Goal: Task Accomplishment & Management: Use online tool/utility

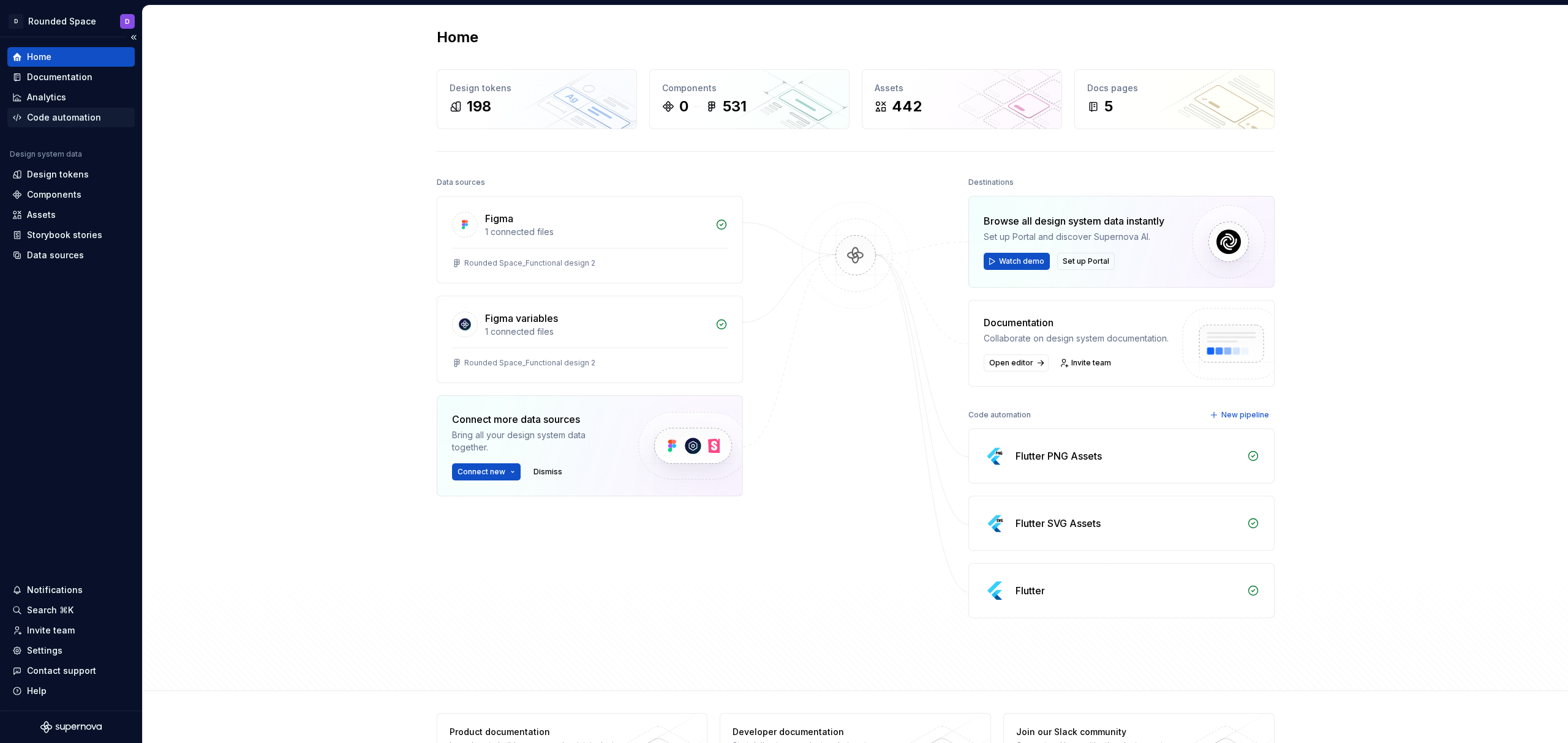
click at [72, 120] on div "Code automation" at bounding box center [64, 118] width 74 height 12
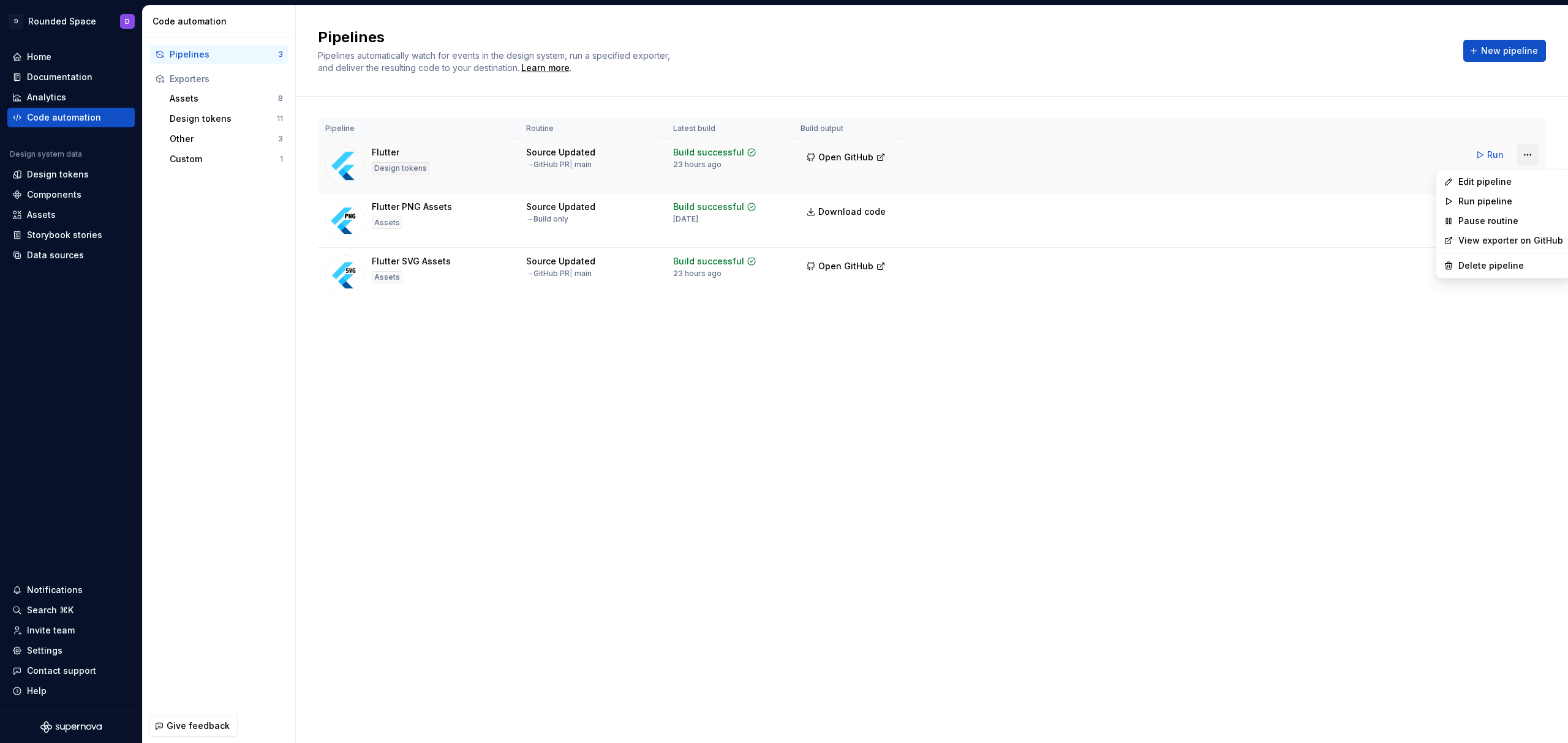
click at [1527, 154] on html "D Rounded Space D Home Documentation Analytics Code automation Design system da…" at bounding box center [784, 372] width 1568 height 743
click at [1076, 158] on html "D Rounded Space D Home Documentation Analytics Code automation Design system da…" at bounding box center [784, 372] width 1568 height 743
click at [1525, 159] on html "D Rounded Space D Home Documentation Analytics Code automation Design system da…" at bounding box center [784, 372] width 1568 height 743
click at [1128, 201] on html "D Rounded Space D Home Documentation Analytics Code automation Design system da…" at bounding box center [784, 372] width 1568 height 743
click at [1528, 156] on html "D Rounded Space D Home Documentation Analytics Code automation Design system da…" at bounding box center [784, 372] width 1568 height 743
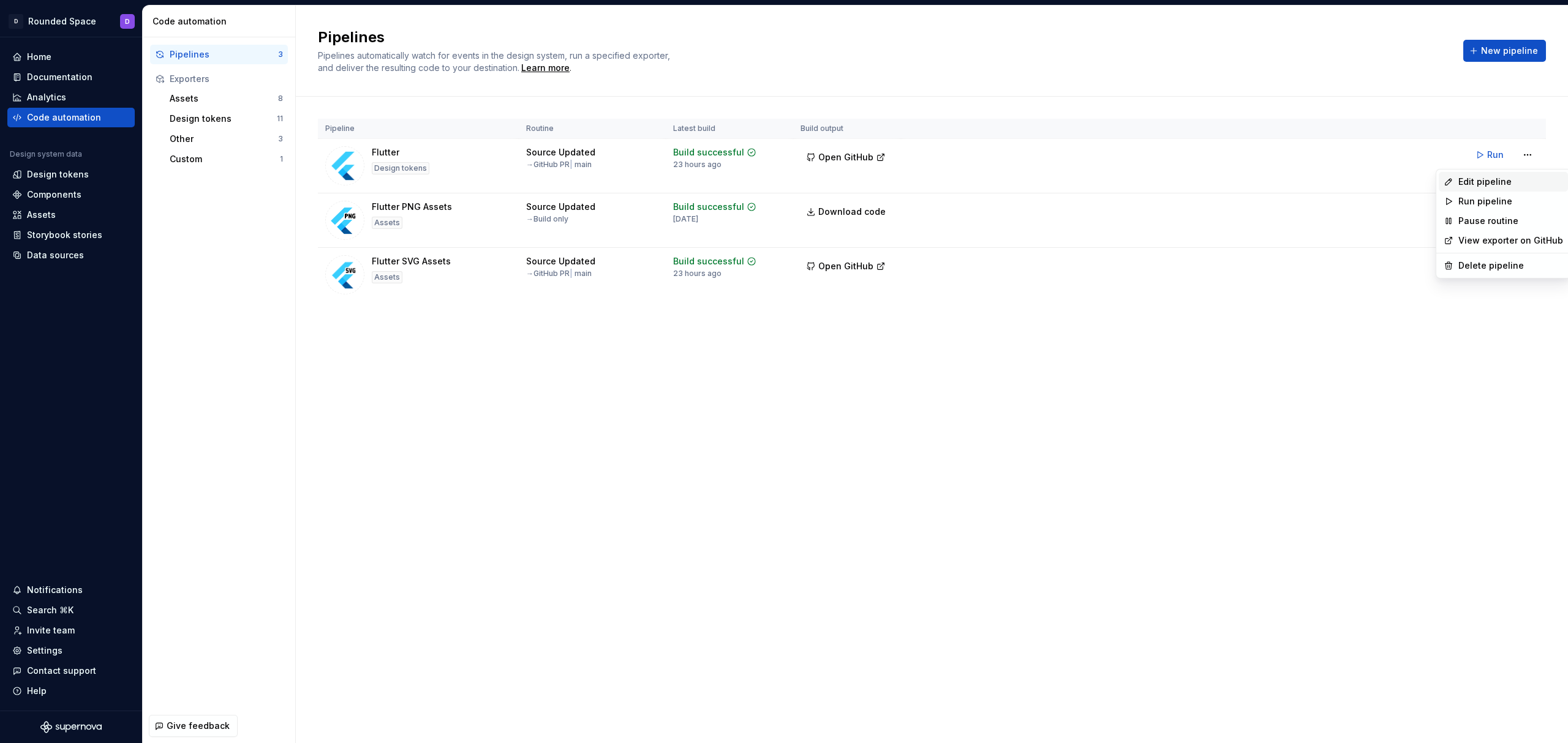
click at [1517, 185] on div "Edit pipeline" at bounding box center [1511, 181] width 105 height 12
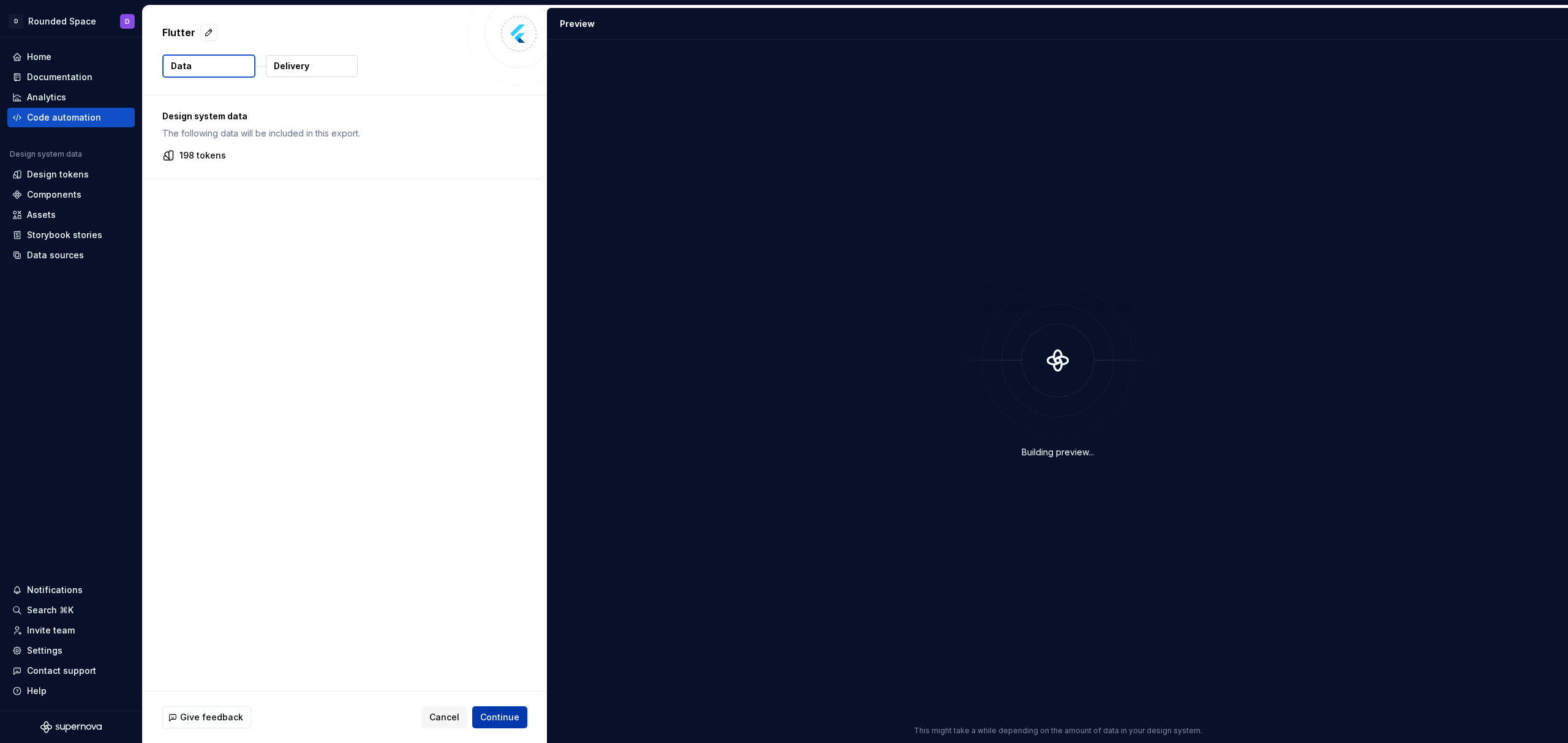
click at [513, 713] on span "Continue" at bounding box center [499, 717] width 39 height 12
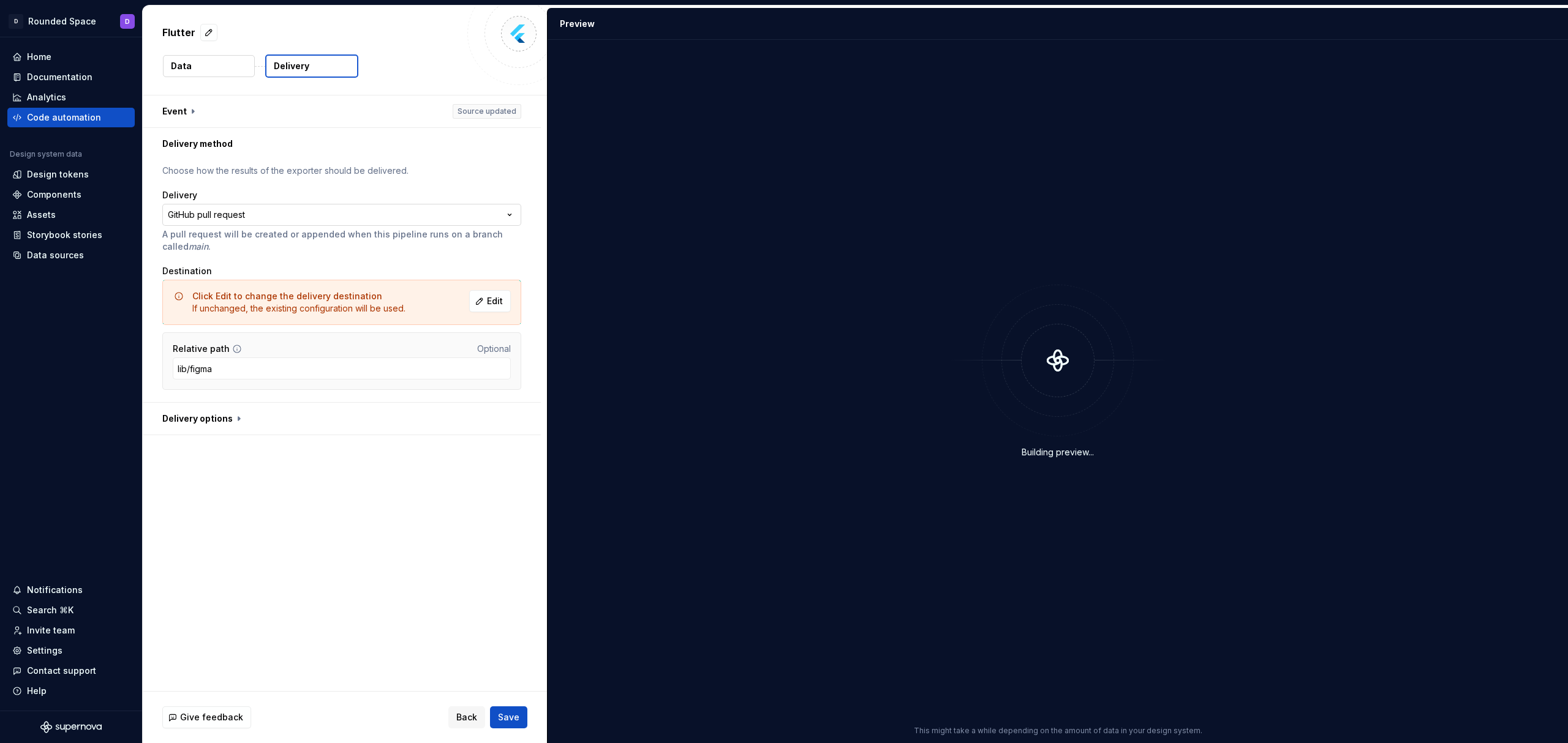
click at [251, 209] on html "**********" at bounding box center [784, 372] width 1568 height 743
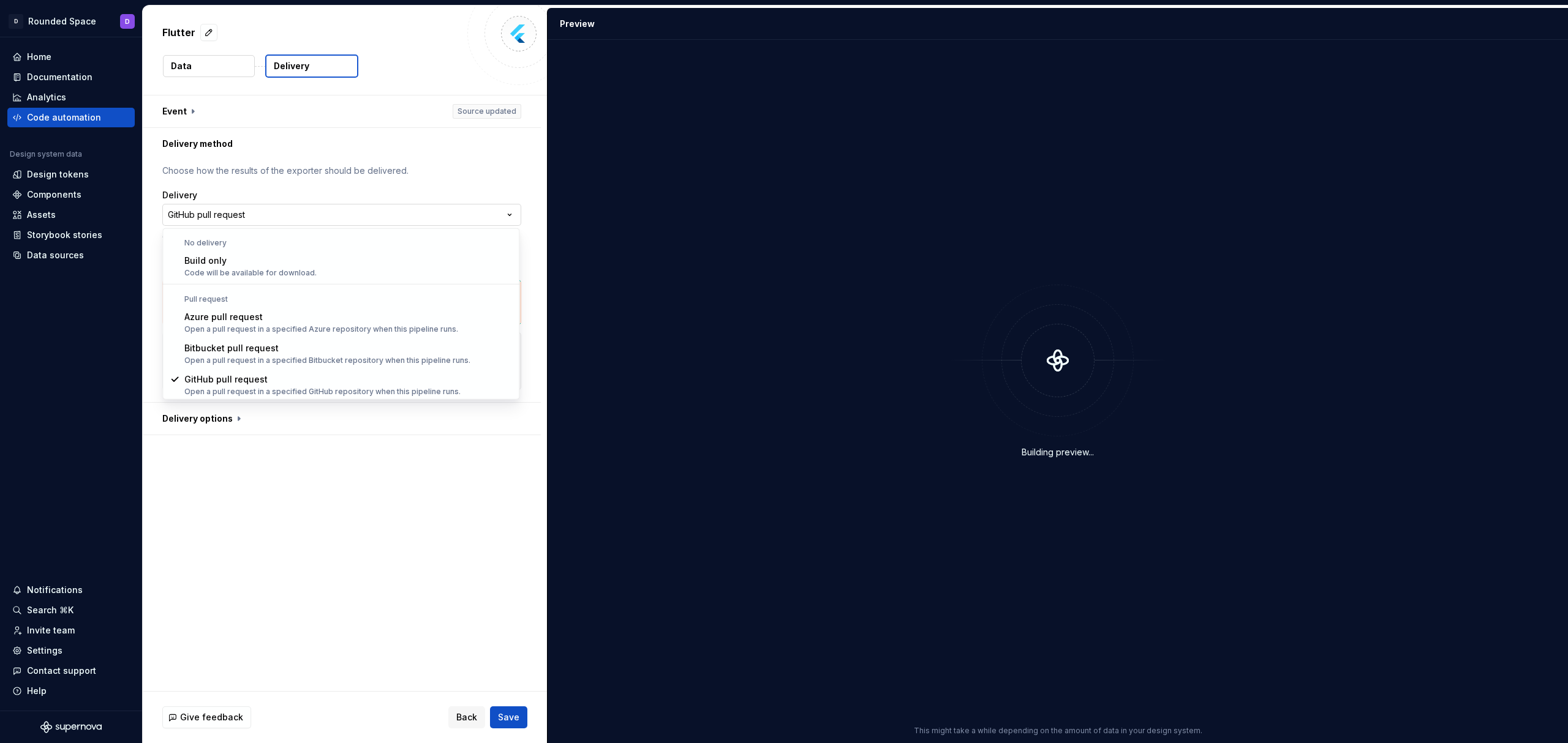
scroll to position [1, 0]
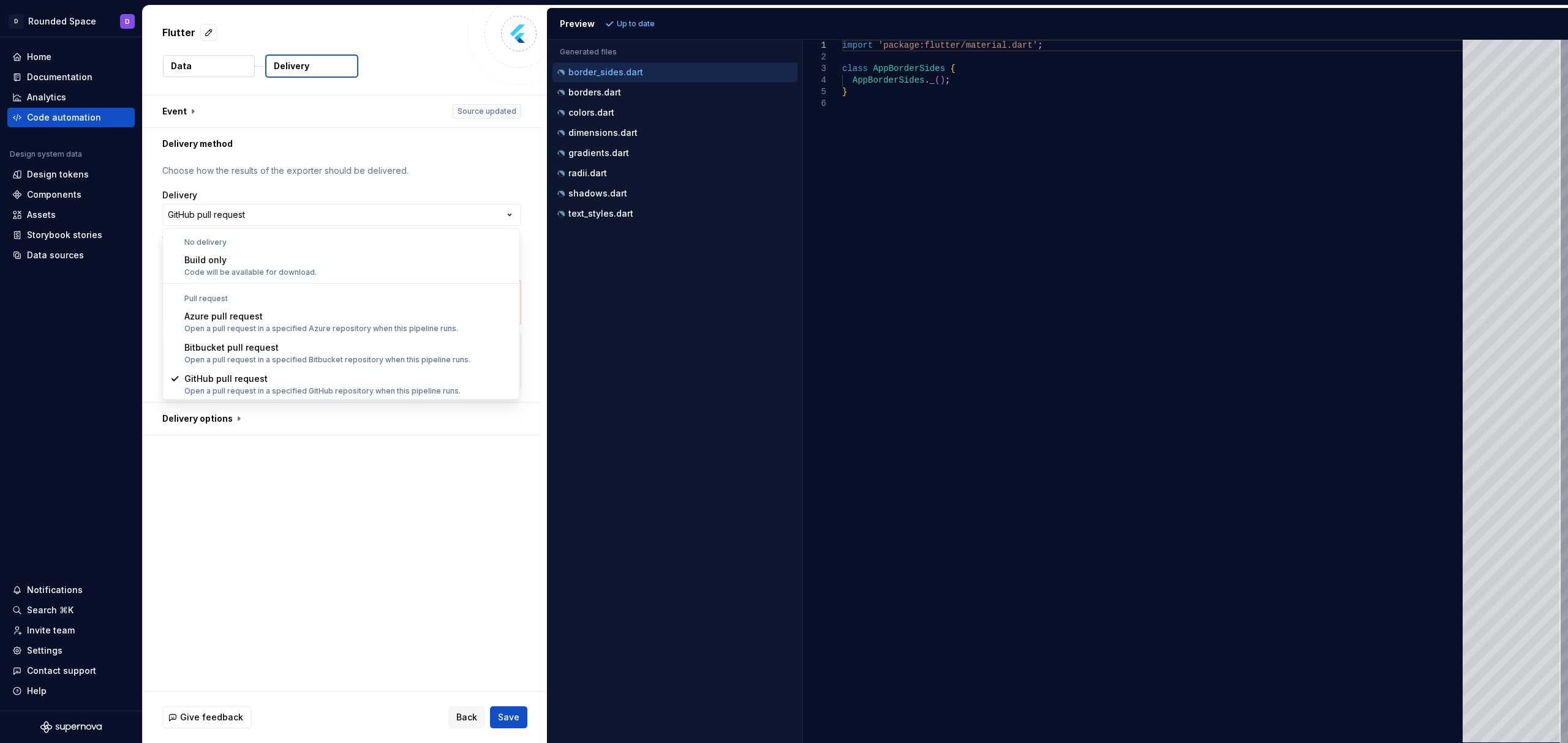
select select "*********"
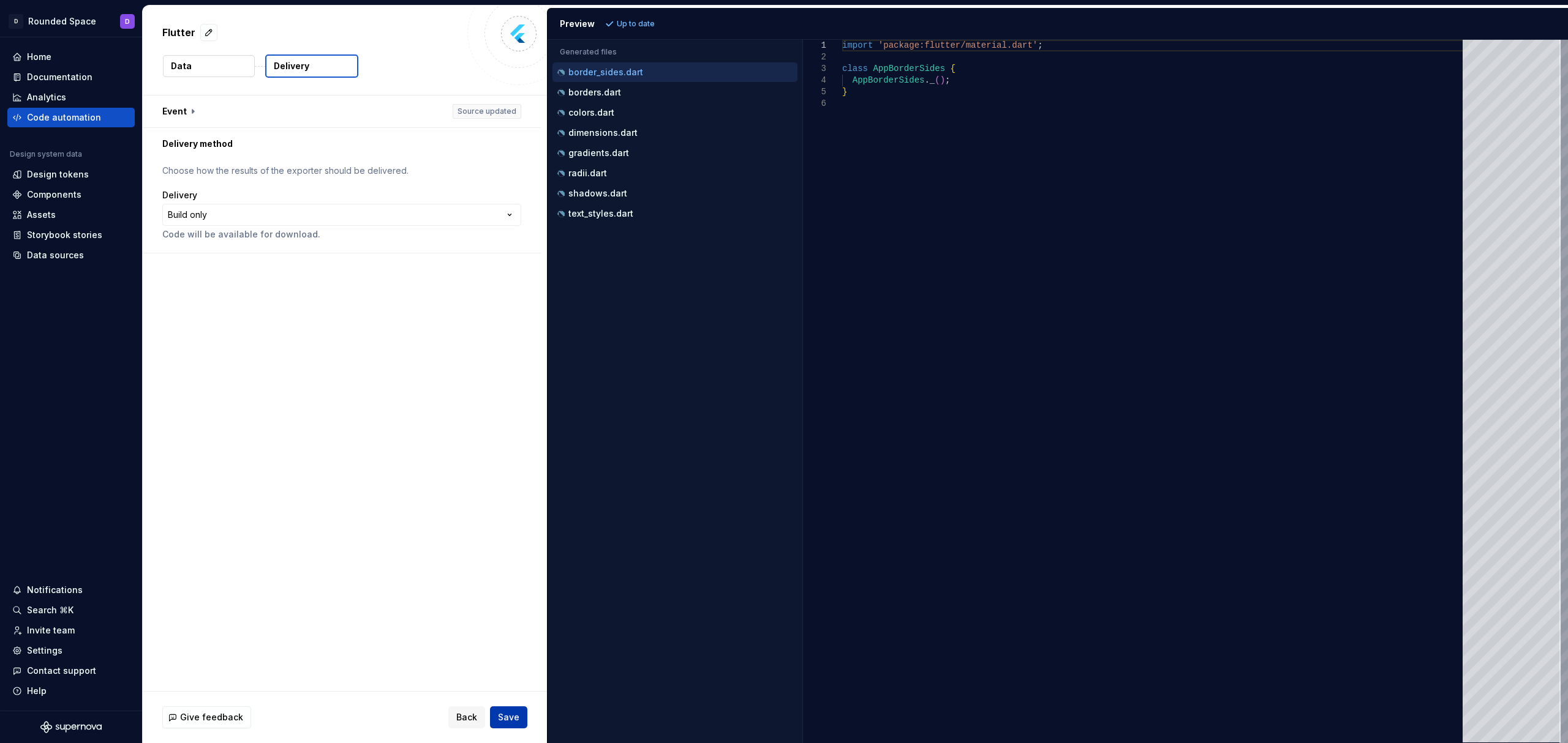
click at [512, 720] on span "Save" at bounding box center [509, 717] width 21 height 12
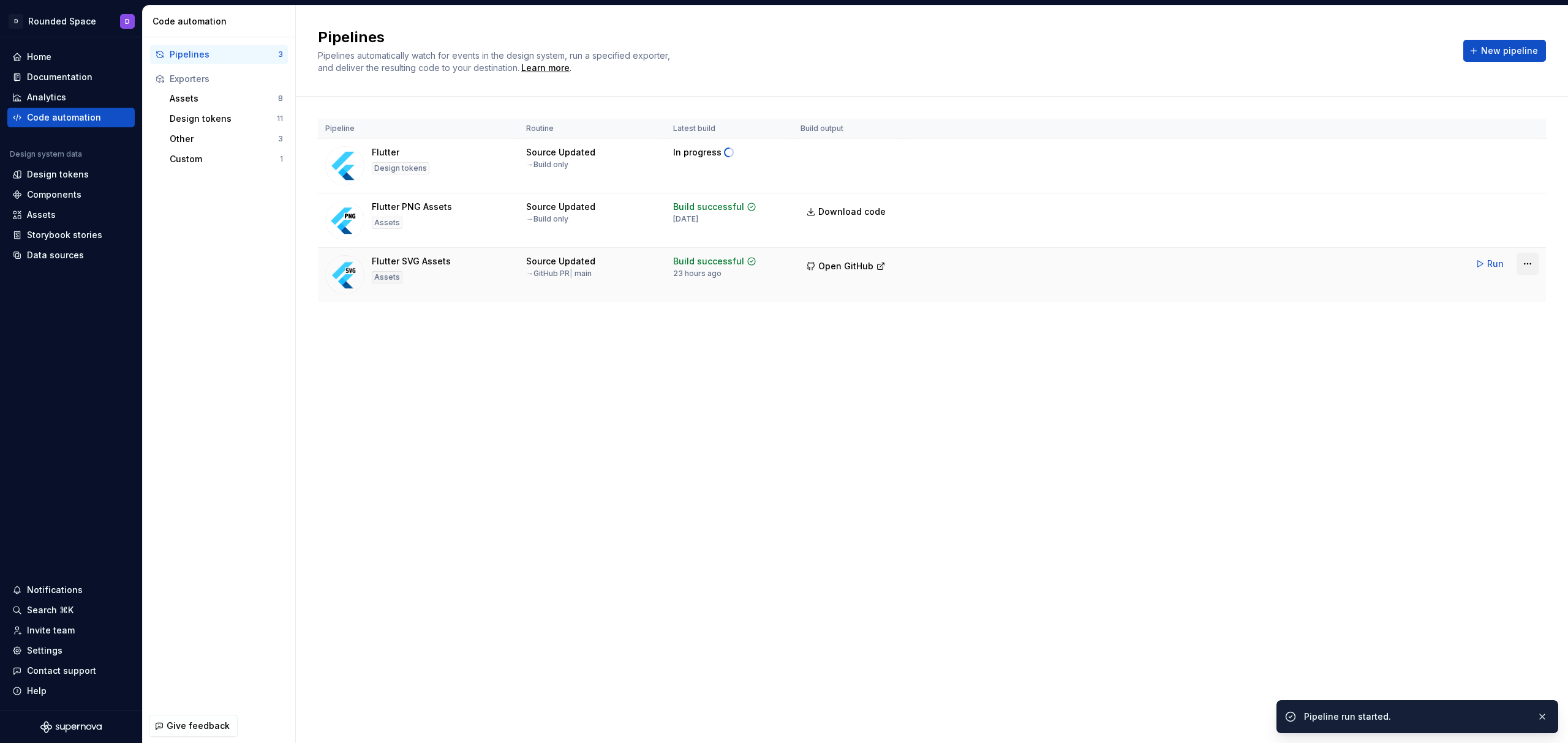
click at [1525, 269] on html "D Rounded Space D Home Documentation Analytics Code automation Design system da…" at bounding box center [784, 372] width 1568 height 743
click at [1505, 294] on div "Edit pipeline" at bounding box center [1511, 291] width 105 height 12
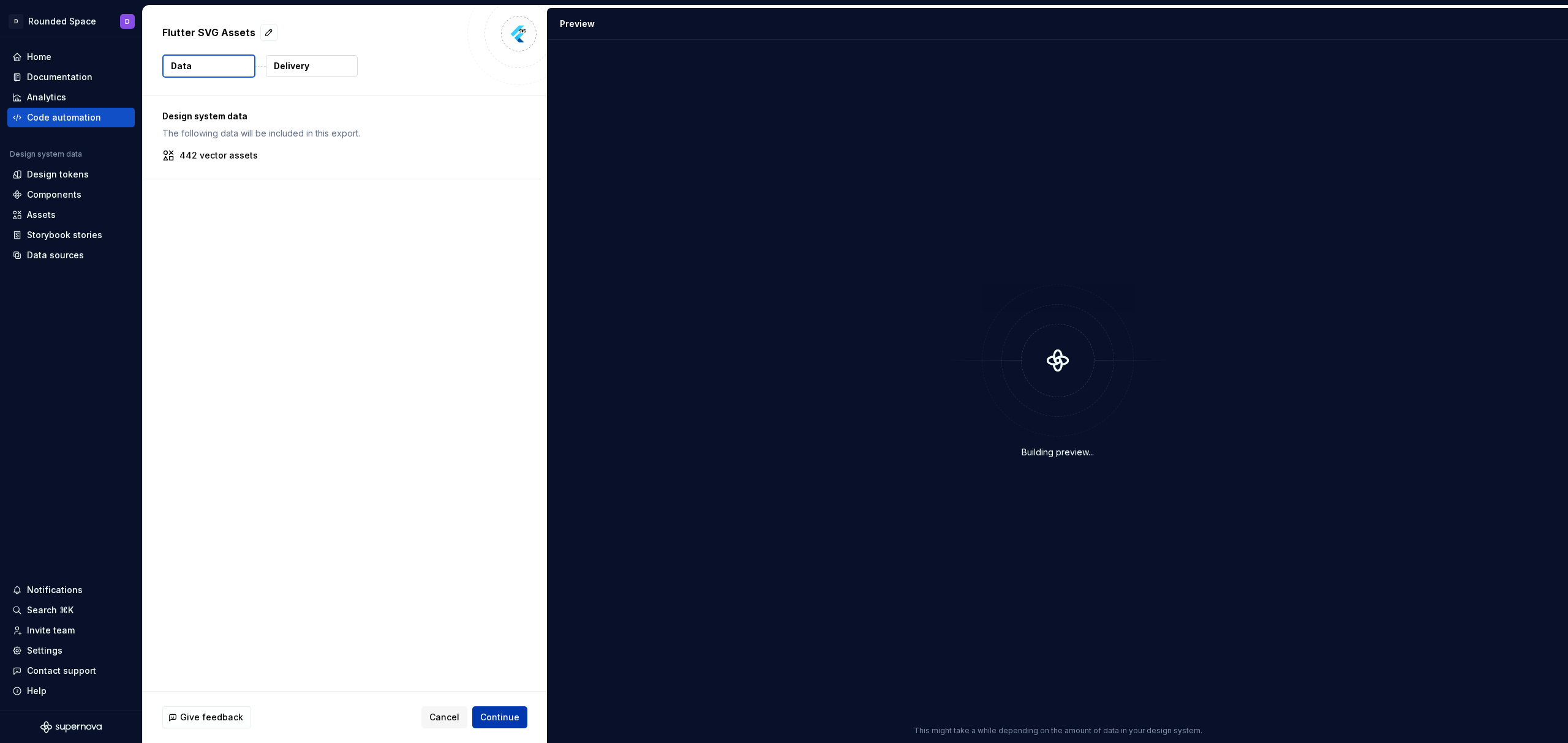
click at [518, 712] on span "Continue" at bounding box center [499, 717] width 39 height 12
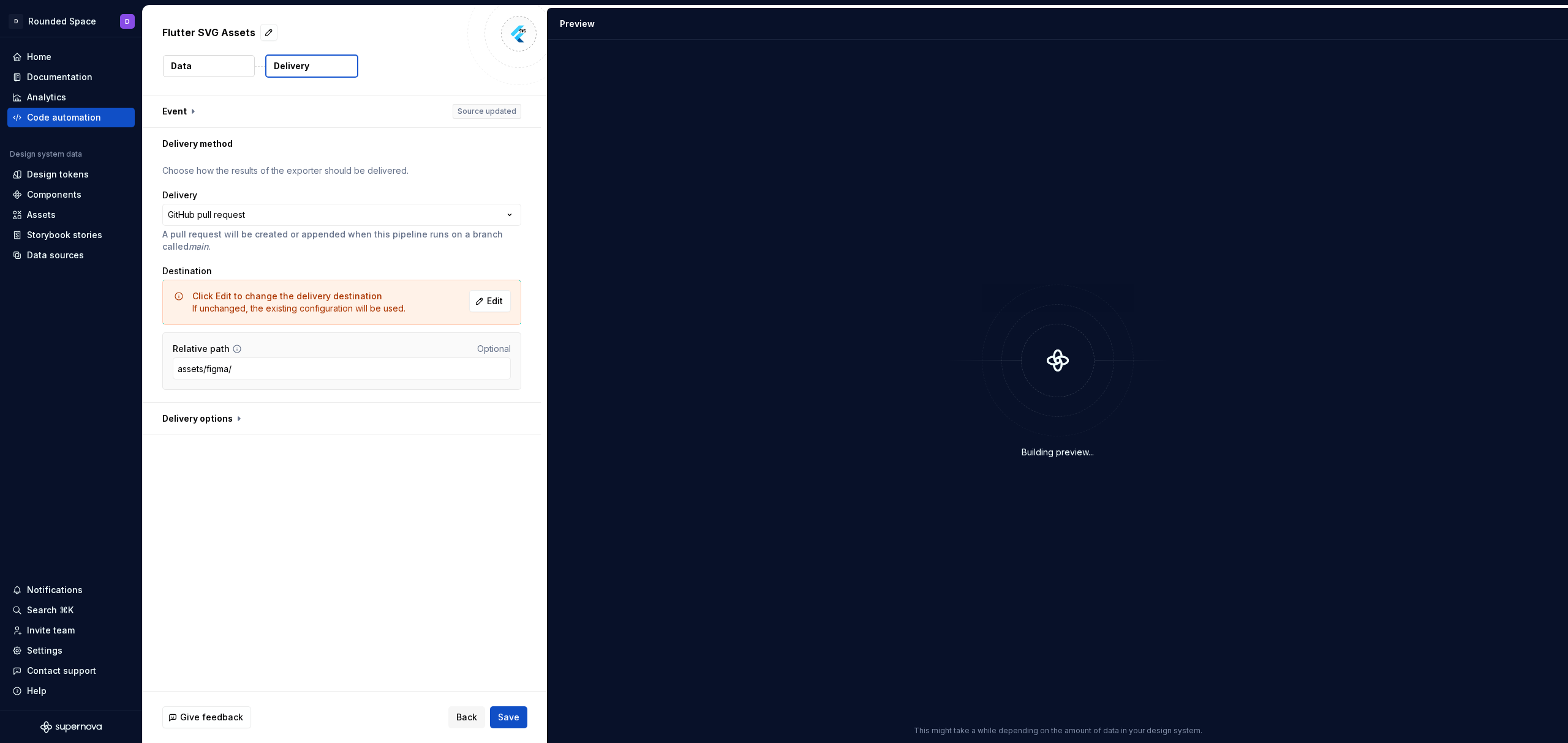
click at [324, 237] on p "A pull request will be created or appended when this pipeline runs on a branch …" at bounding box center [342, 241] width 359 height 25
click at [281, 218] on html "**********" at bounding box center [784, 372] width 1568 height 743
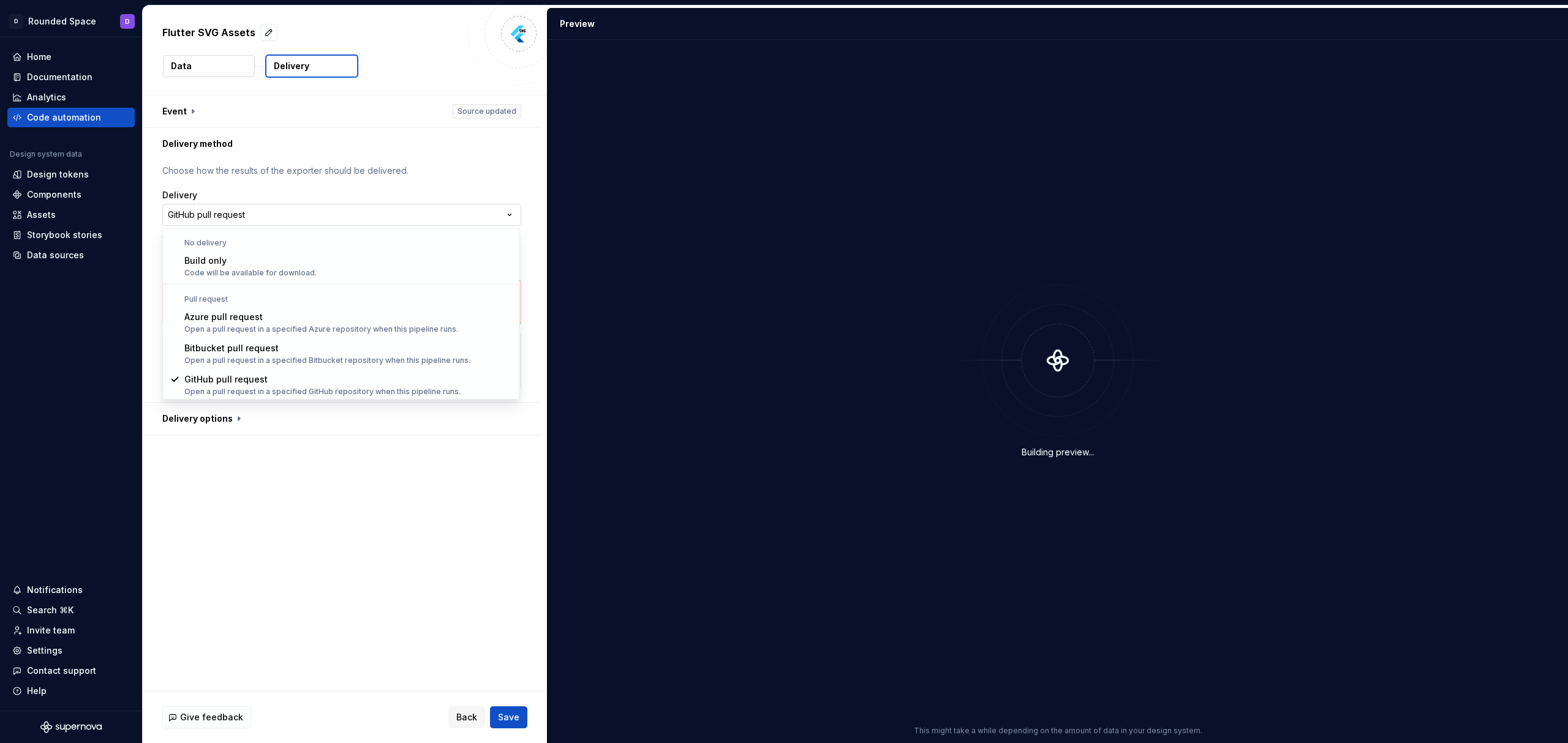
scroll to position [1, 0]
select select "*********"
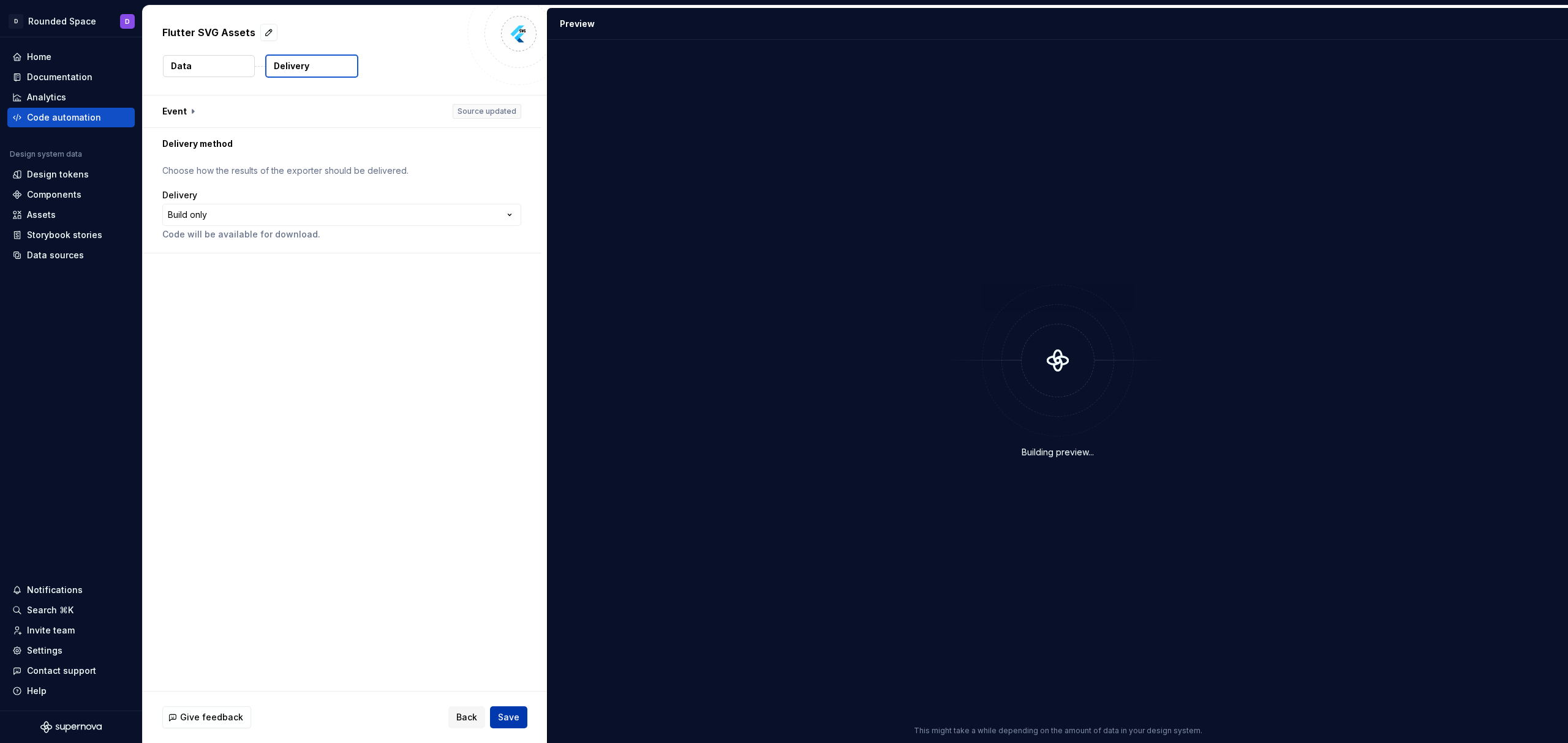
click at [511, 709] on button "Save" at bounding box center [509, 717] width 37 height 22
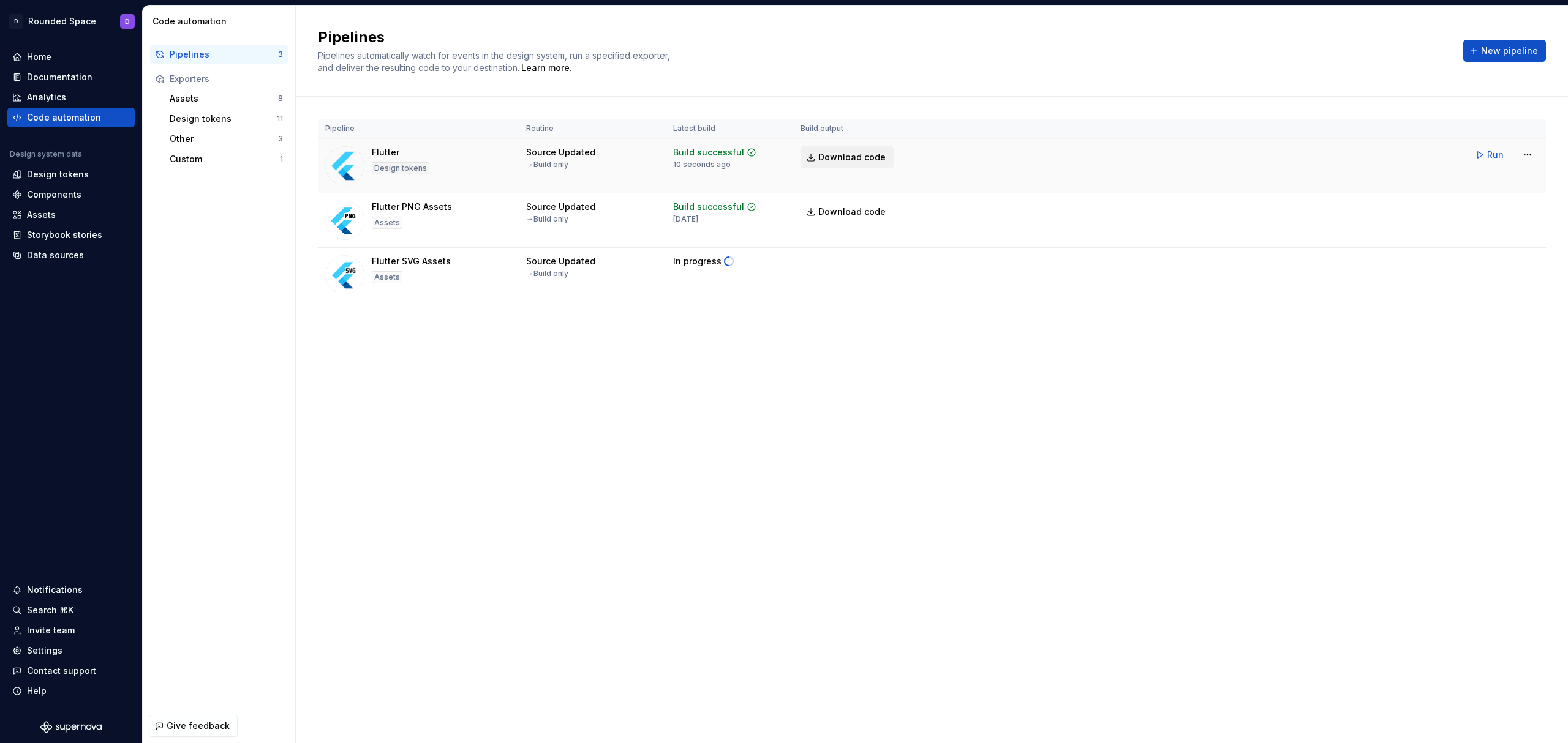
click at [838, 158] on span "Download code" at bounding box center [852, 158] width 67 height 12
click at [1015, 37] on h2 "Pipelines" at bounding box center [883, 37] width 1131 height 19
click at [849, 263] on span "Download code" at bounding box center [852, 266] width 67 height 12
